Goal: Navigation & Orientation: Find specific page/section

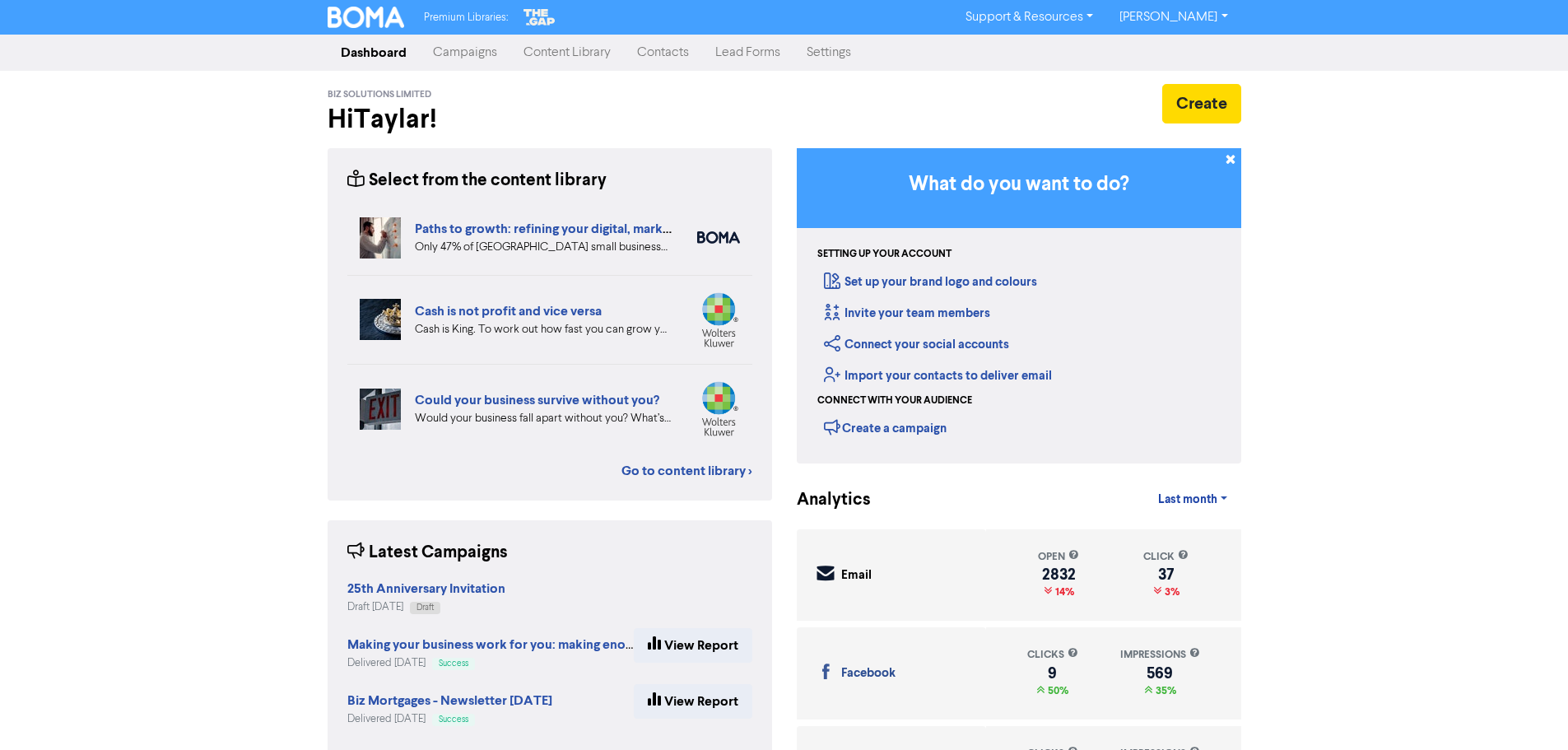
click at [651, 66] on link "Contacts" at bounding box center [663, 53] width 78 height 33
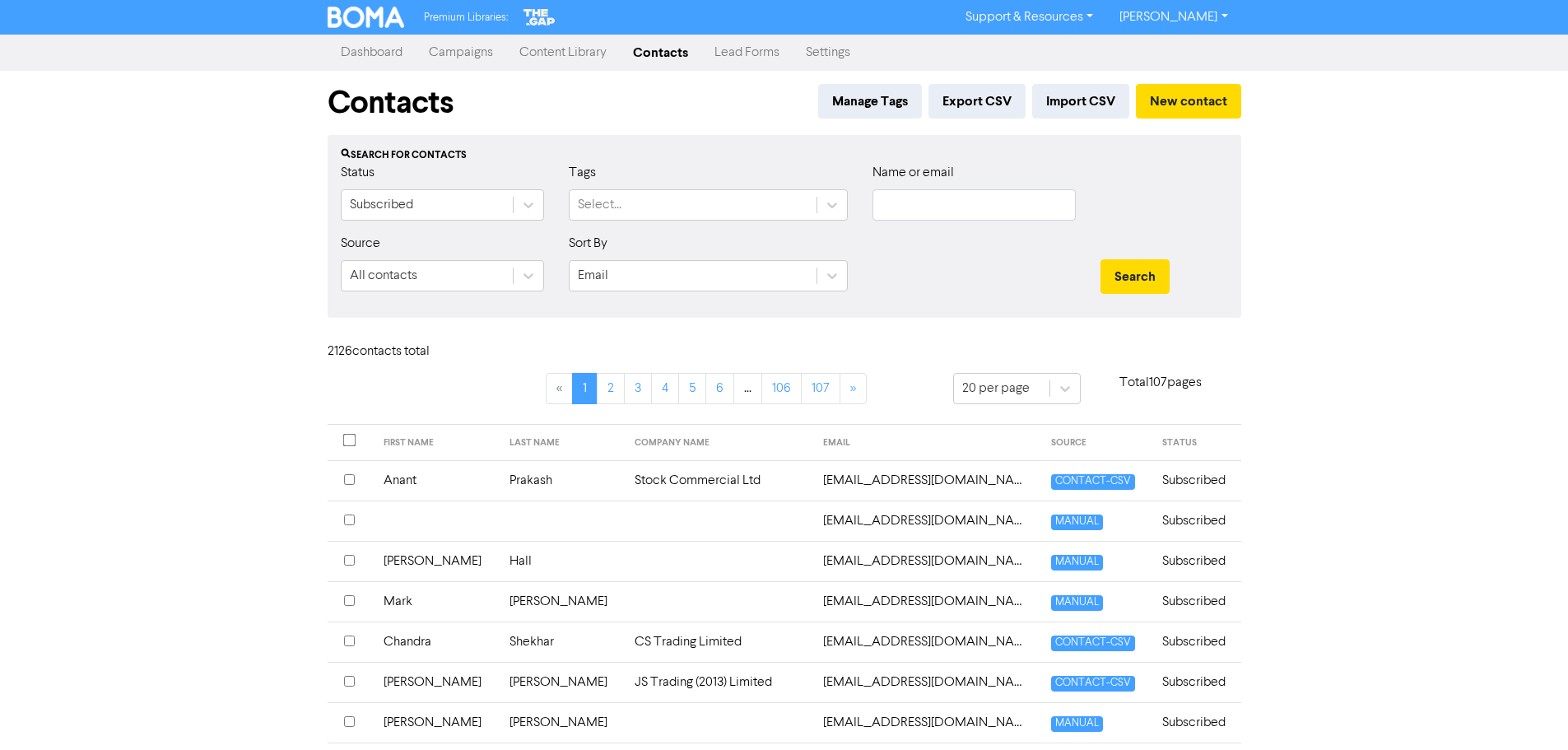
click at [471, 59] on link "Campaigns" at bounding box center [461, 53] width 91 height 33
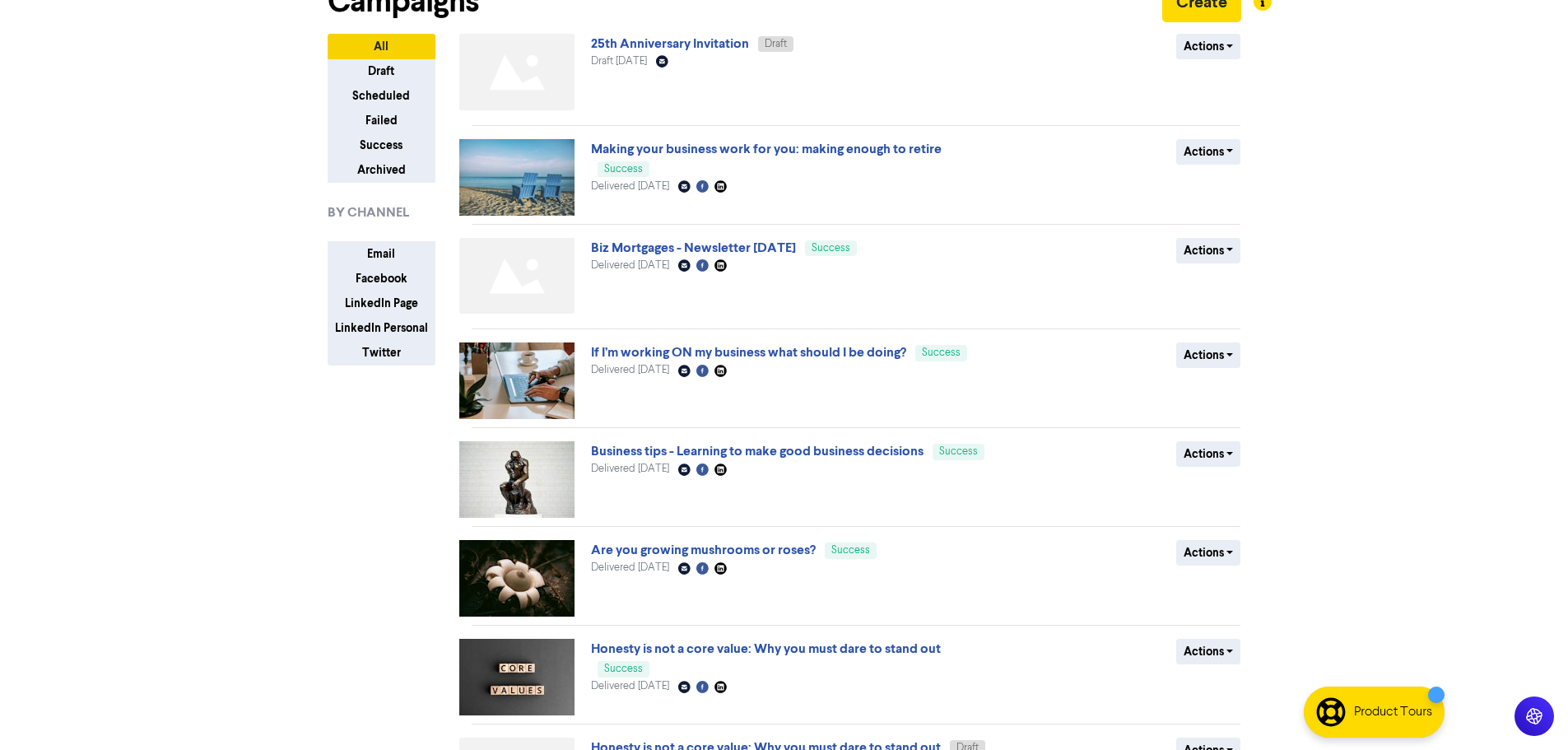
scroll to position [443, 0]
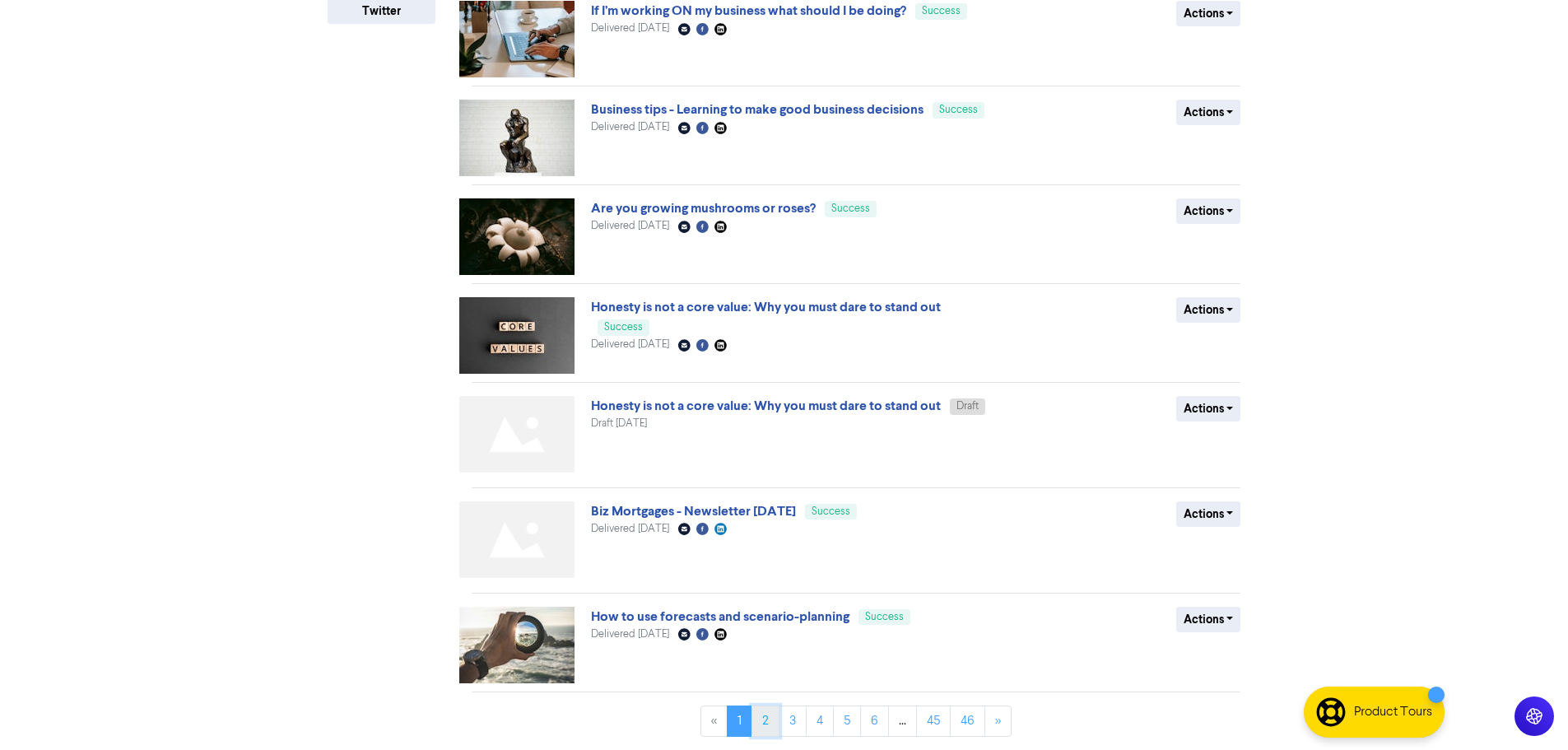
click at [776, 722] on link "2" at bounding box center [766, 721] width 28 height 31
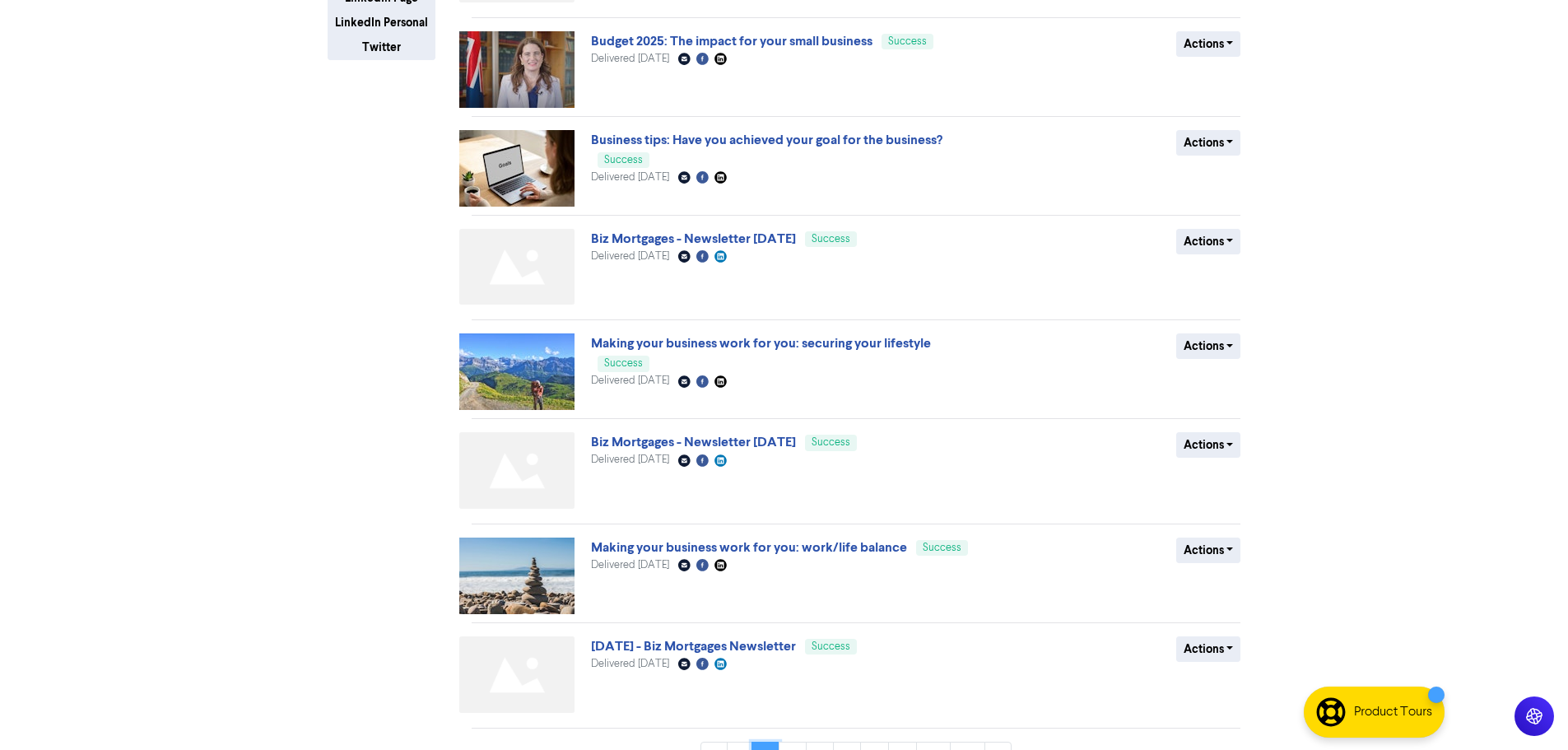
scroll to position [411, 0]
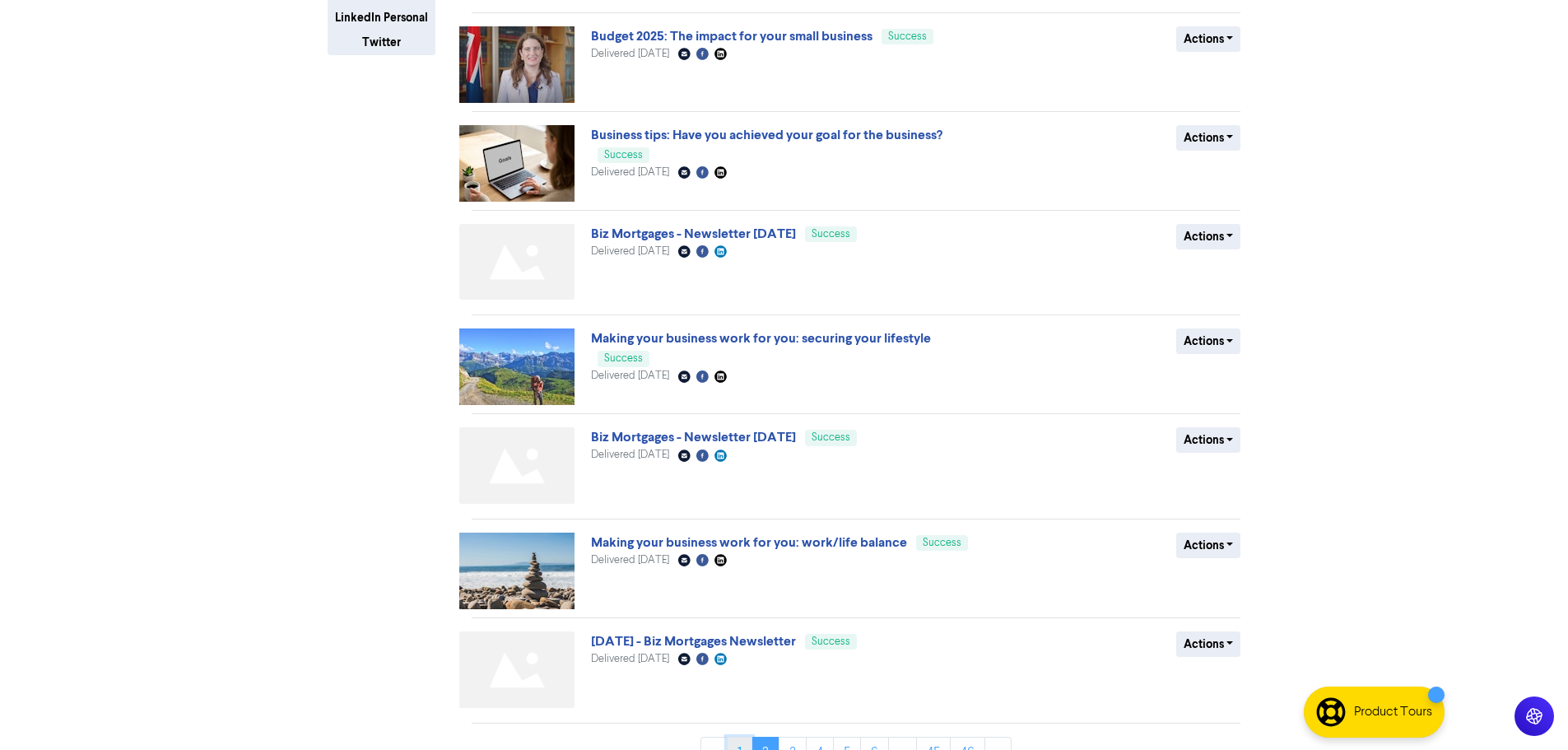
click at [738, 747] on link "1" at bounding box center [739, 752] width 26 height 31
